Goal: Task Accomplishment & Management: Manage account settings

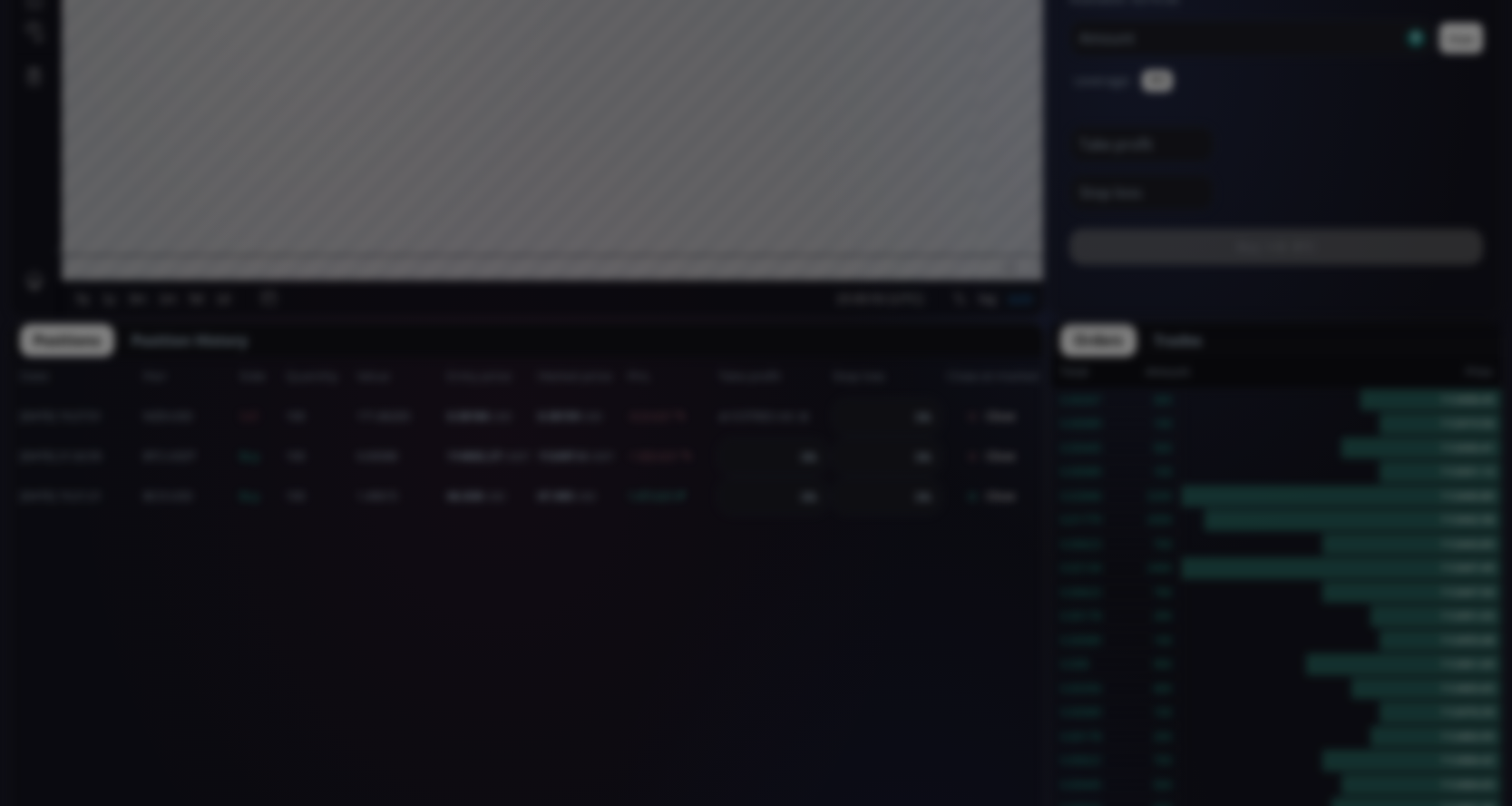
scroll to position [182, 0]
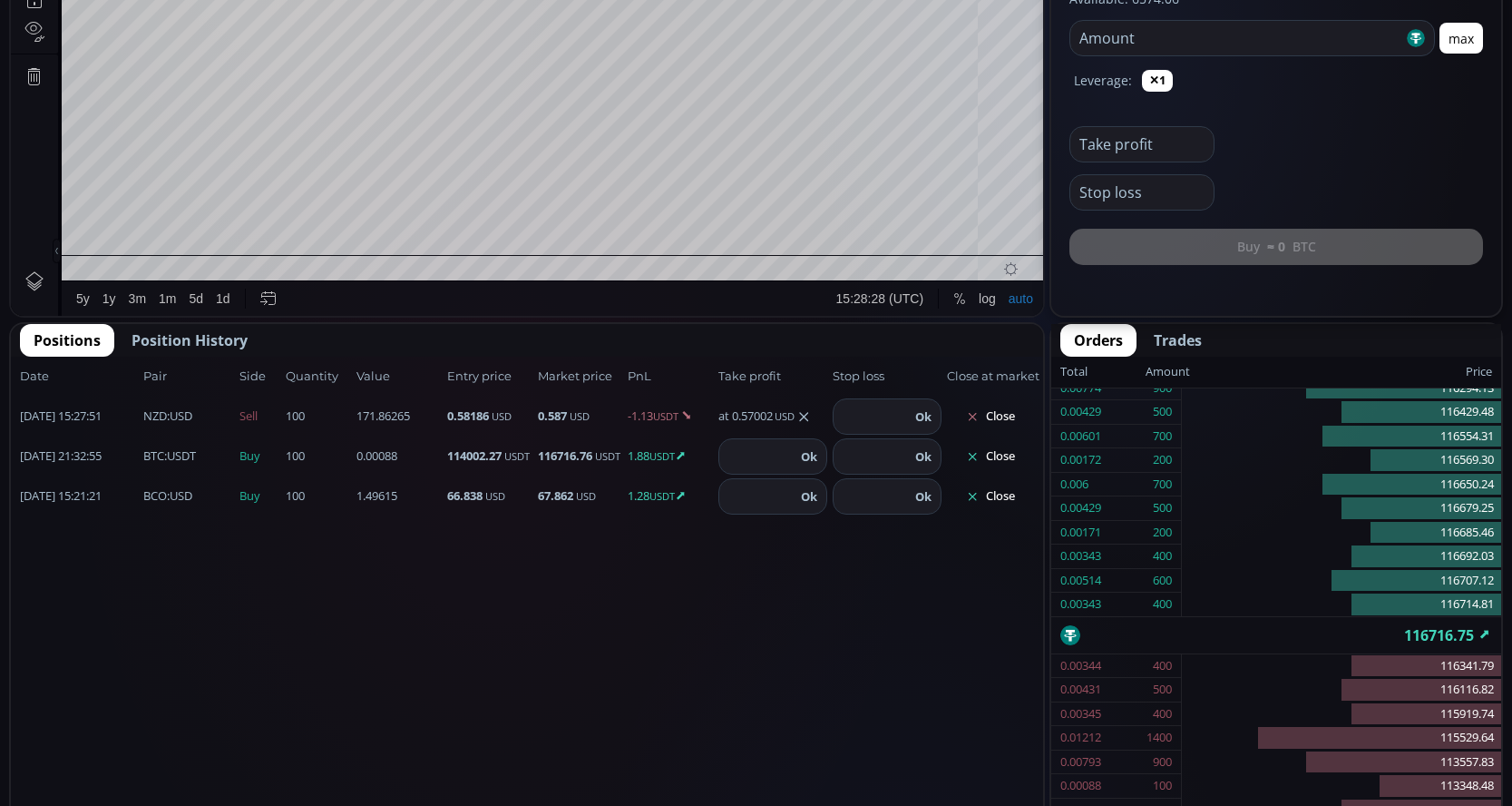
click at [1006, 497] on button "Close" at bounding box center [990, 496] width 87 height 29
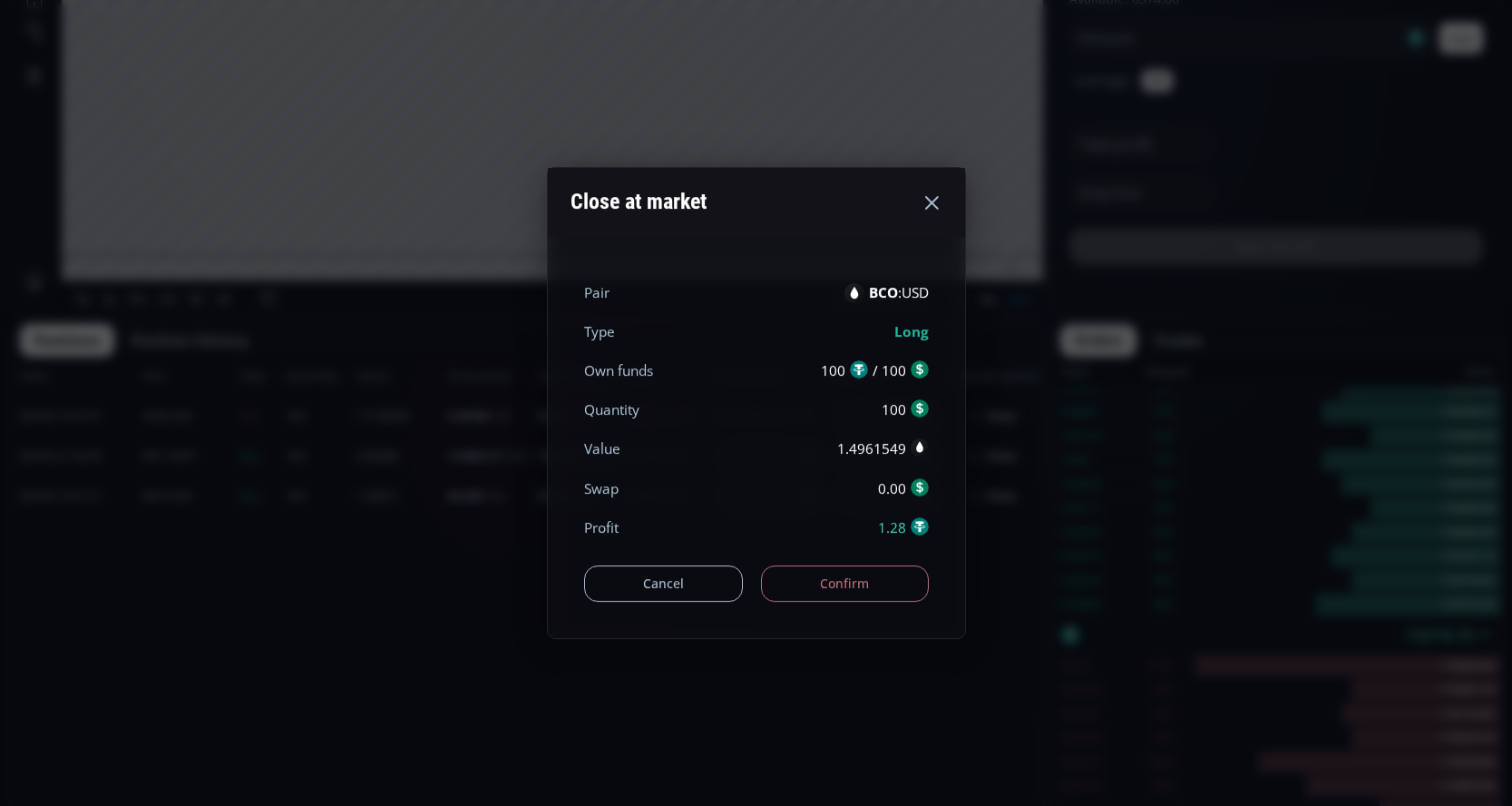
click at [804, 577] on button "Confirm" at bounding box center [845, 583] width 168 height 36
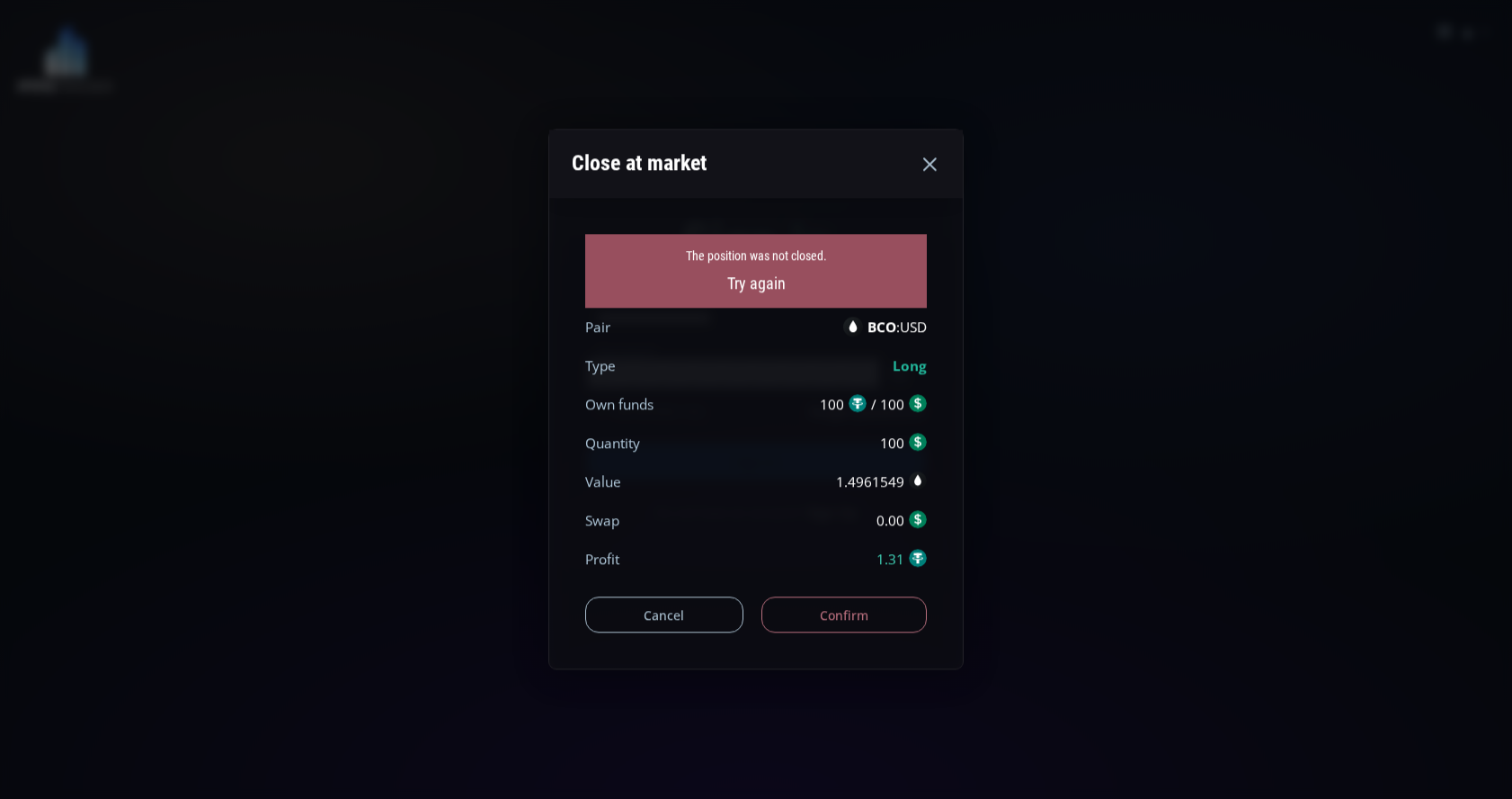
click at [826, 611] on button "Confirm" at bounding box center [844, 614] width 166 height 36
click at [929, 158] on icon at bounding box center [930, 163] width 22 height 22
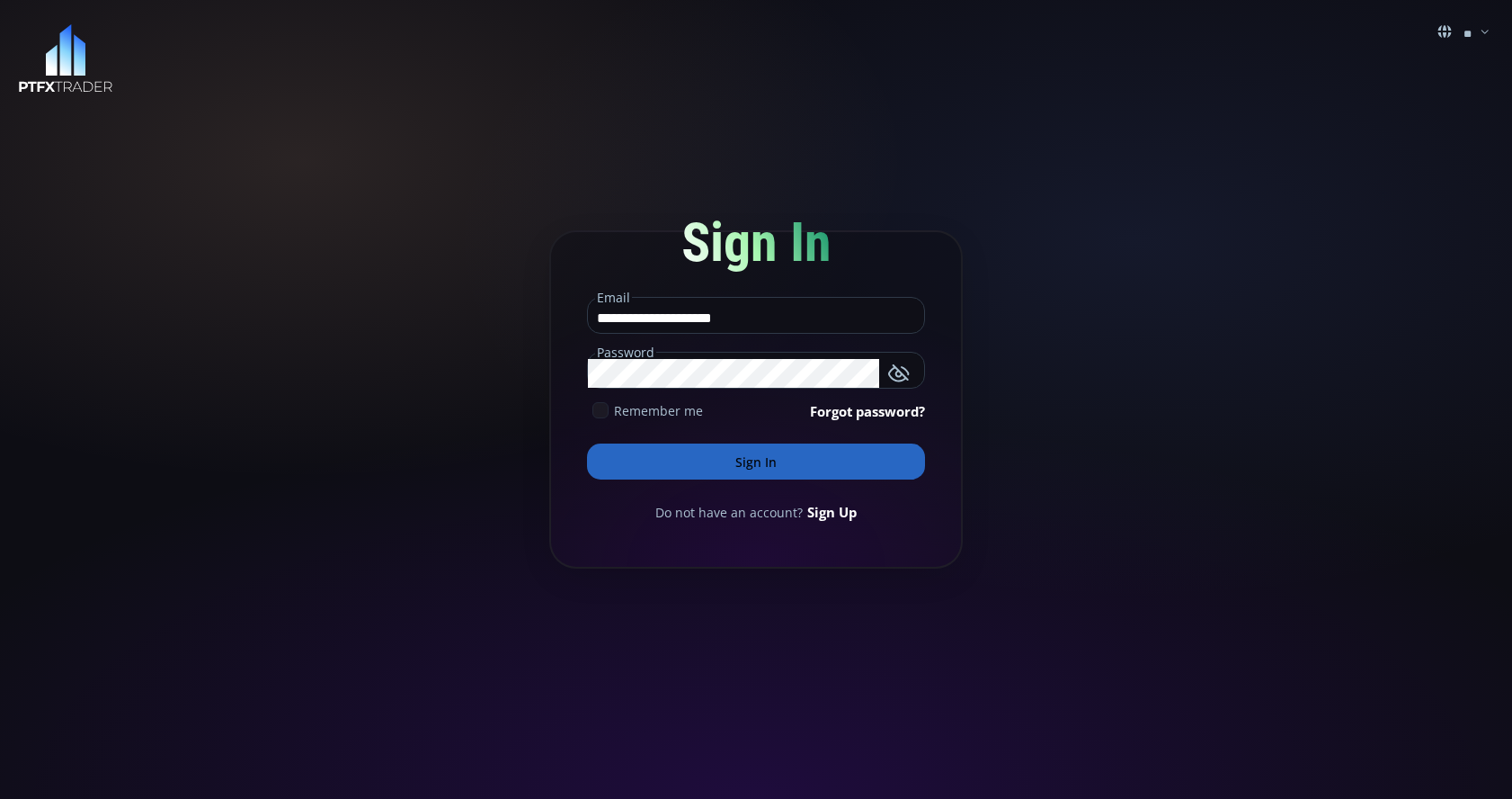
click at [601, 410] on icon at bounding box center [600, 411] width 17 height 17
click at [704, 460] on button "Sign In" at bounding box center [756, 461] width 338 height 36
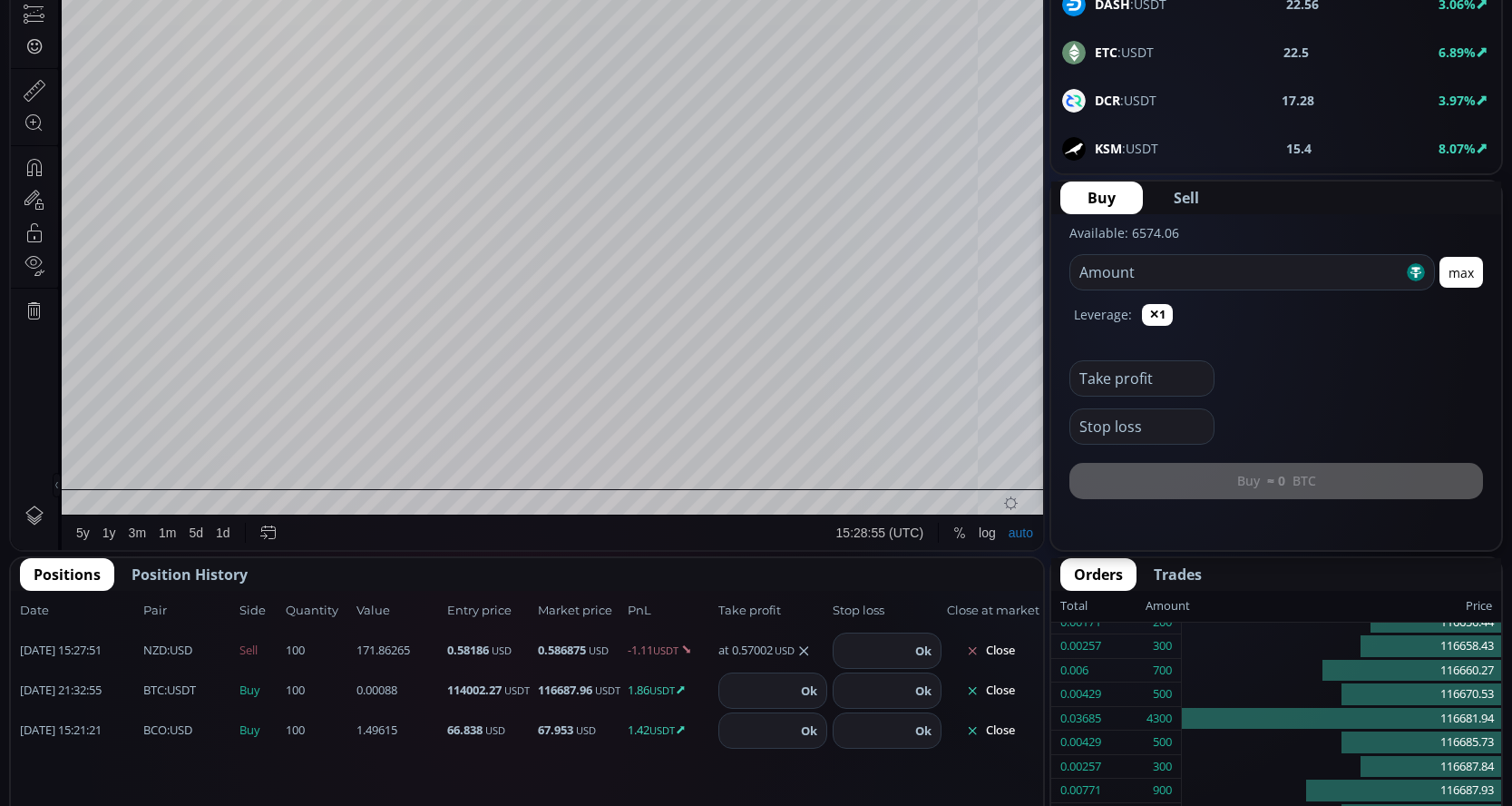
scroll to position [725, 0]
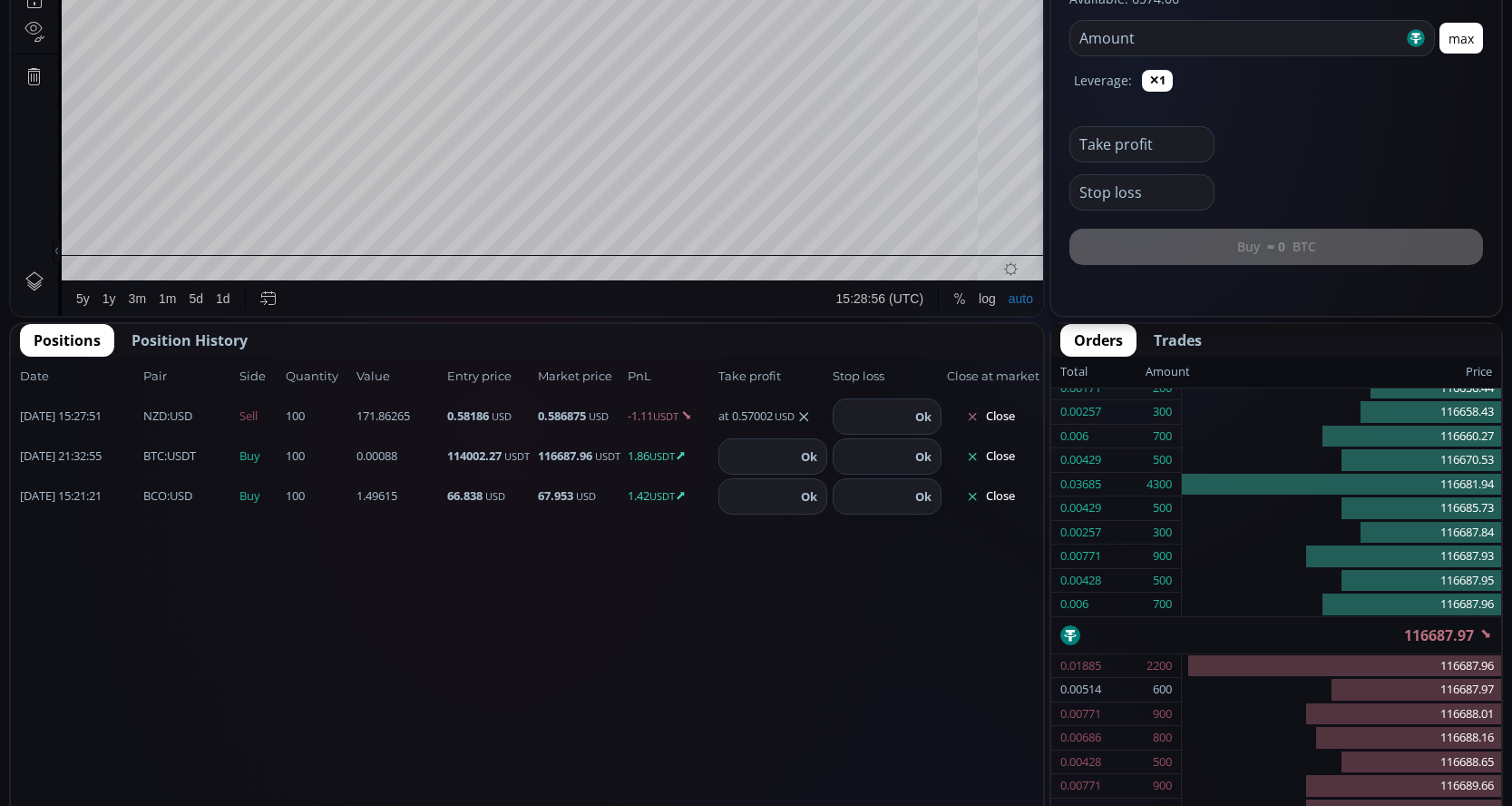
click at [1001, 505] on button "Close" at bounding box center [990, 496] width 87 height 29
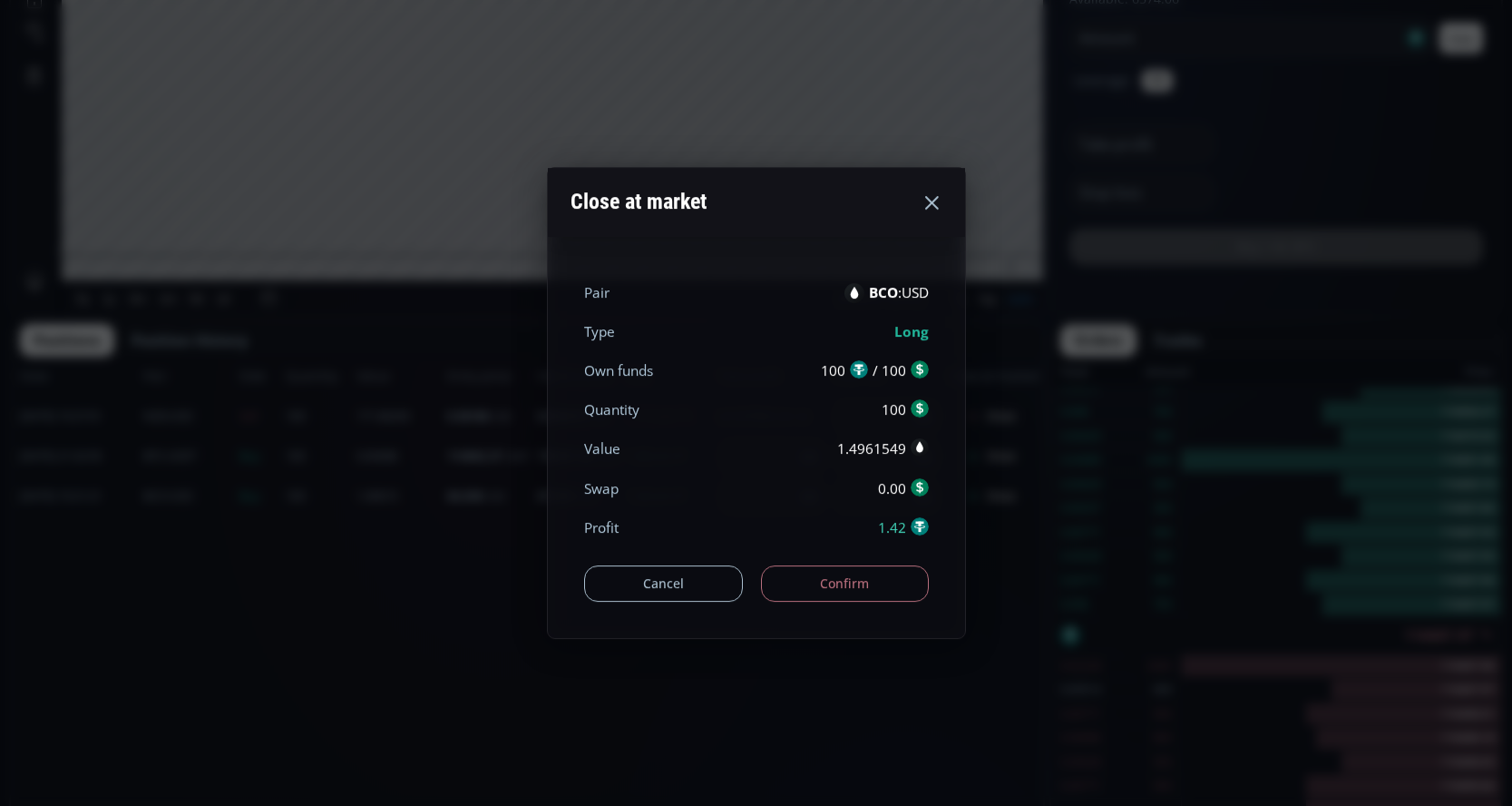
click at [887, 581] on button "Confirm" at bounding box center [845, 583] width 168 height 36
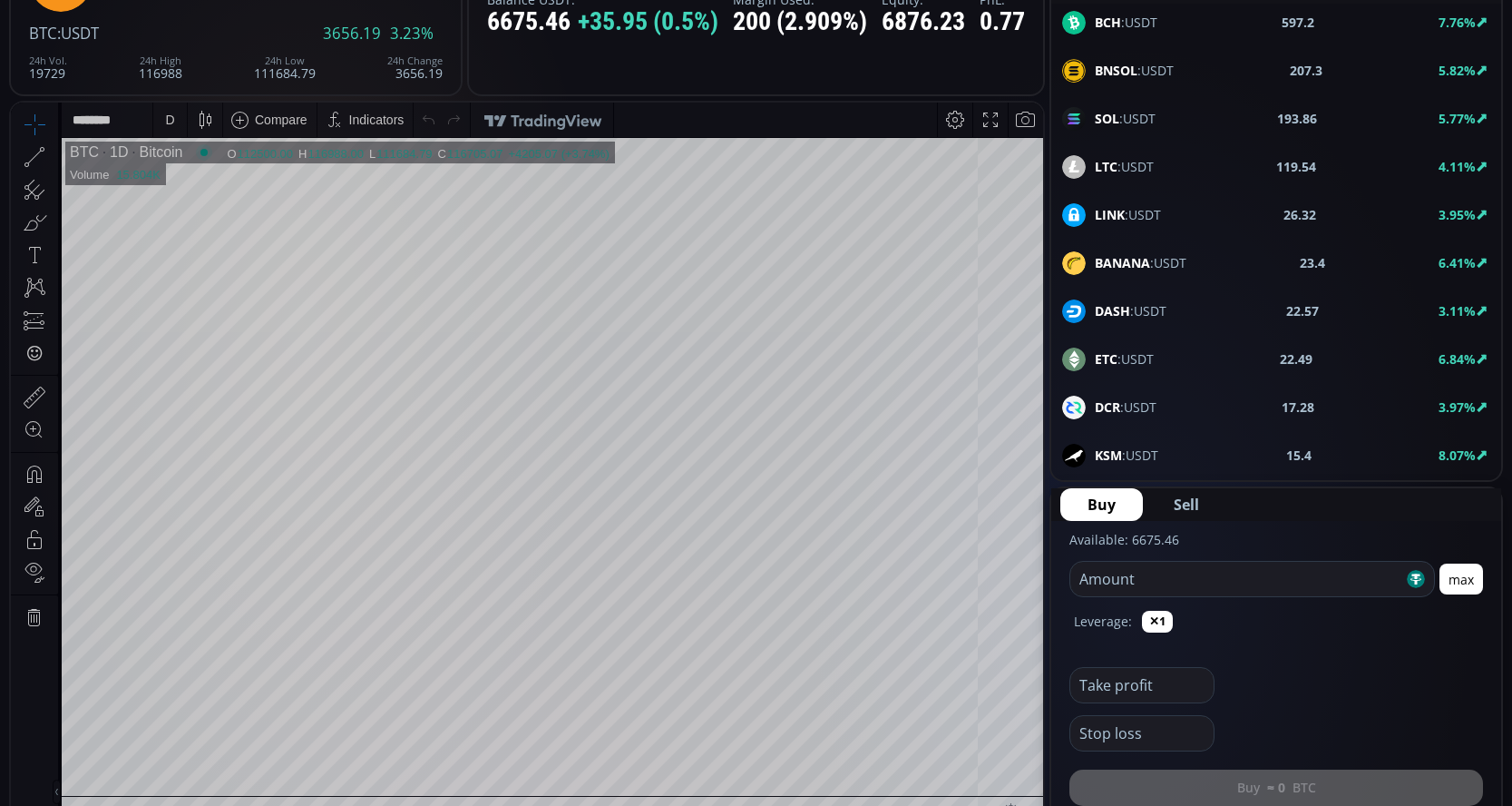
scroll to position [91, 0]
